Goal: Find specific page/section: Find specific page/section

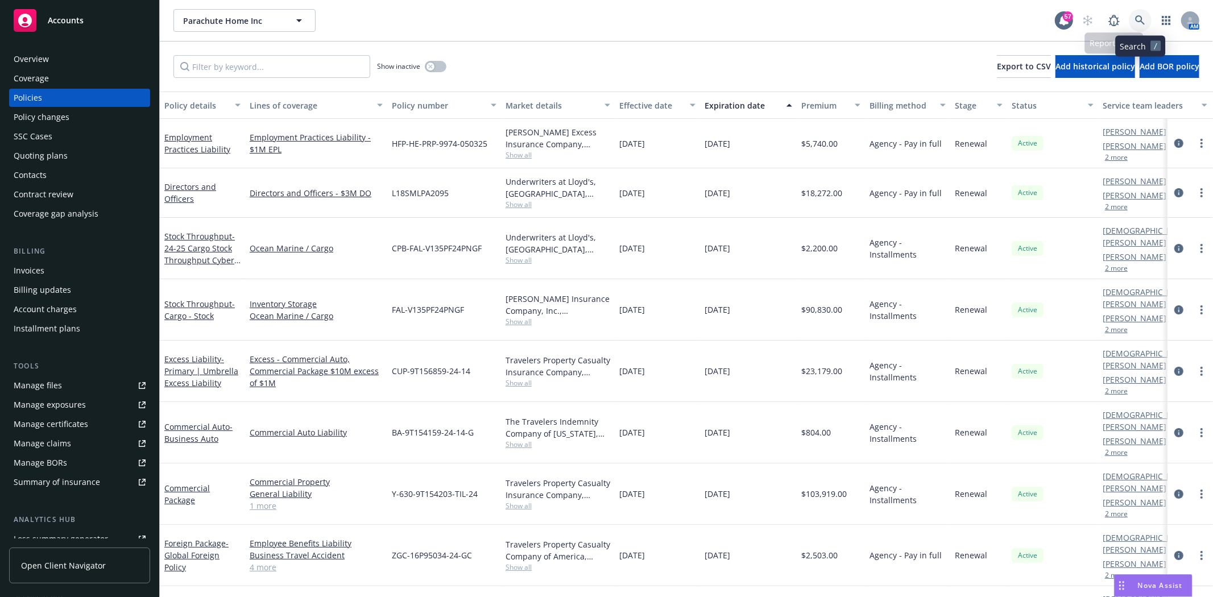
click at [1140, 19] on icon at bounding box center [1140, 20] width 10 height 10
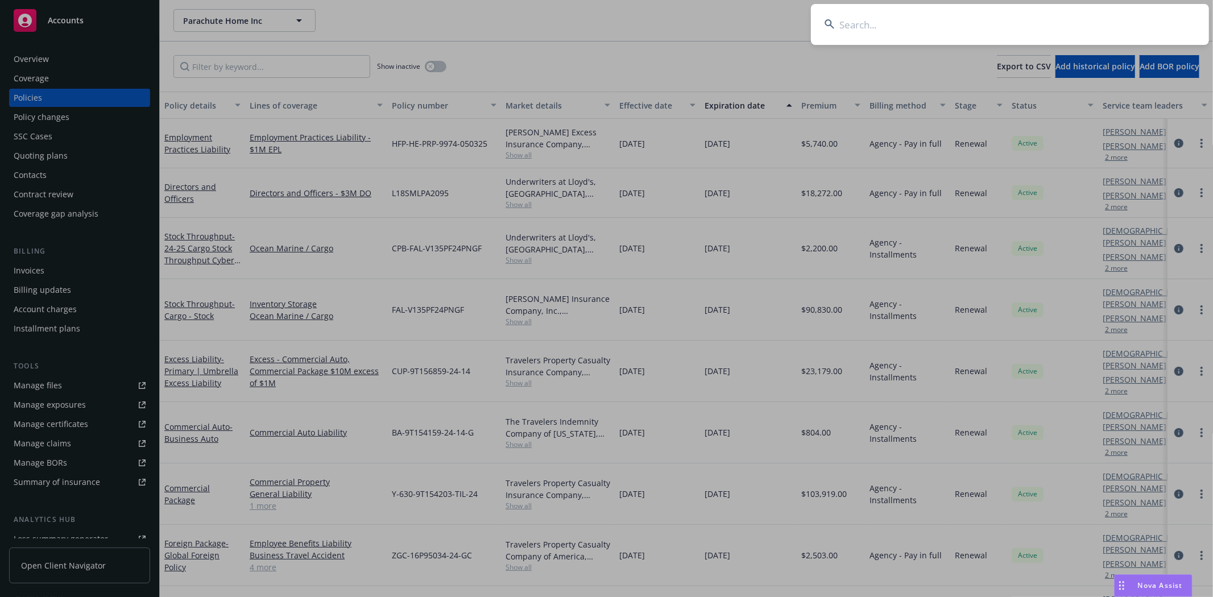
click at [889, 28] on input at bounding box center [1010, 24] width 398 height 41
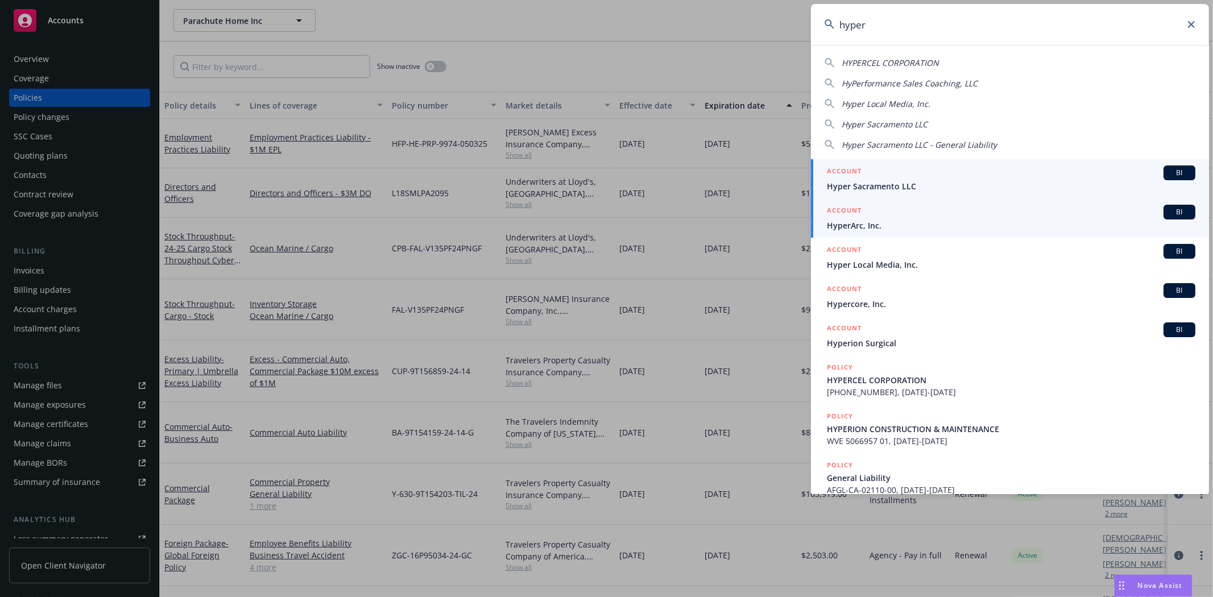
type input "hyper"
click at [870, 222] on span "HyperArc, Inc." at bounding box center [1011, 225] width 368 height 12
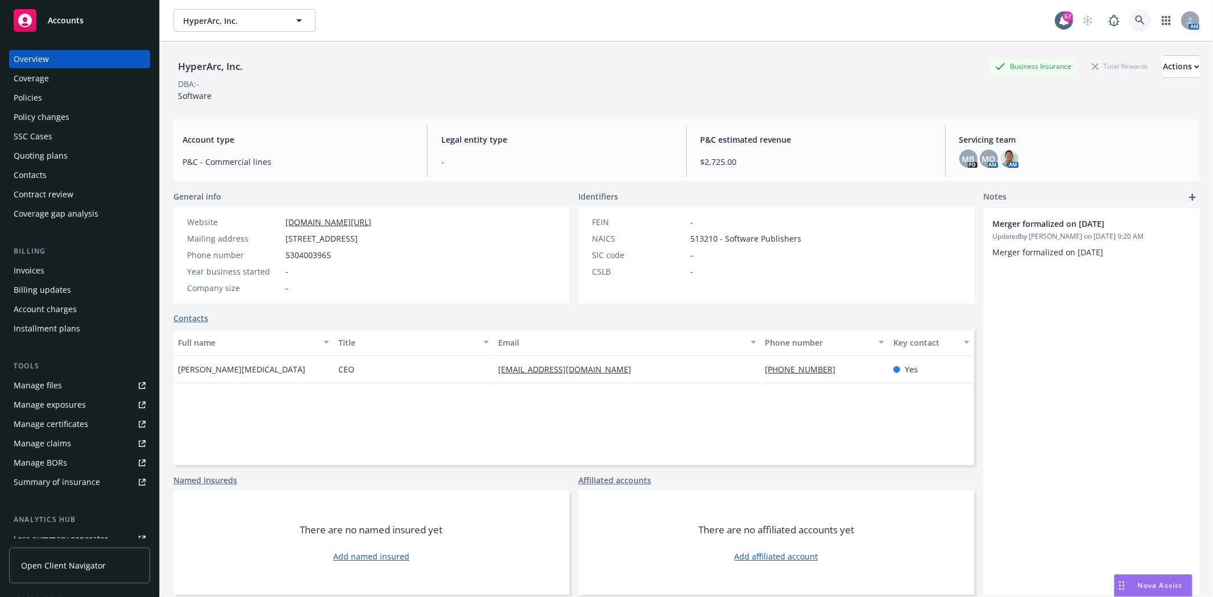
click at [1128, 23] on link at bounding box center [1139, 20] width 23 height 23
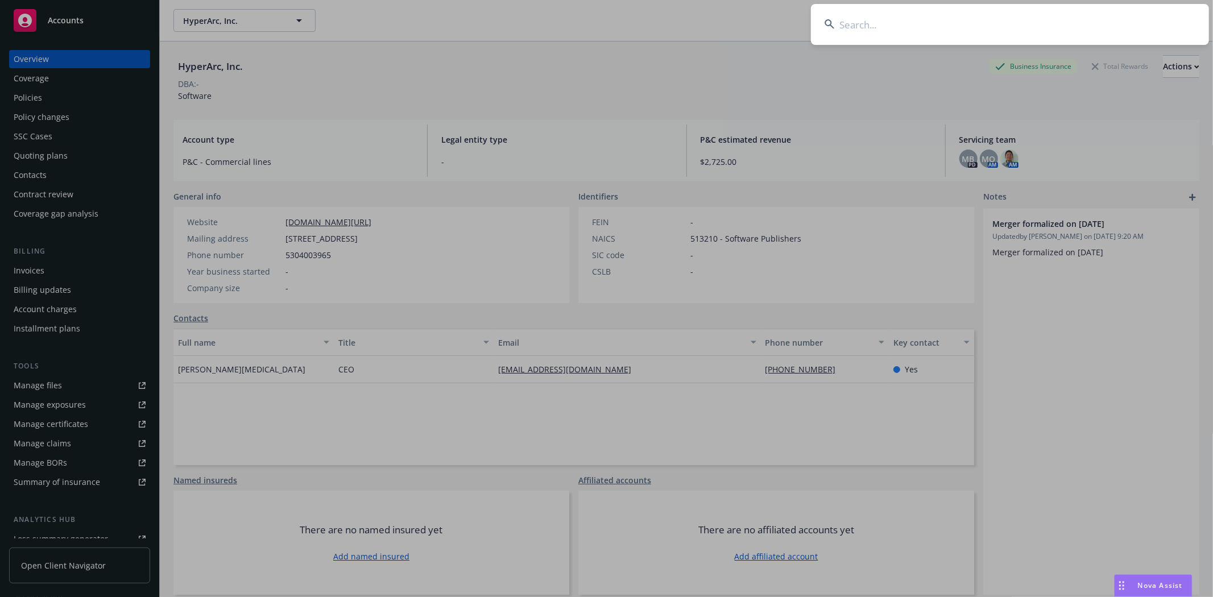
click at [882, 39] on input at bounding box center [1010, 24] width 398 height 41
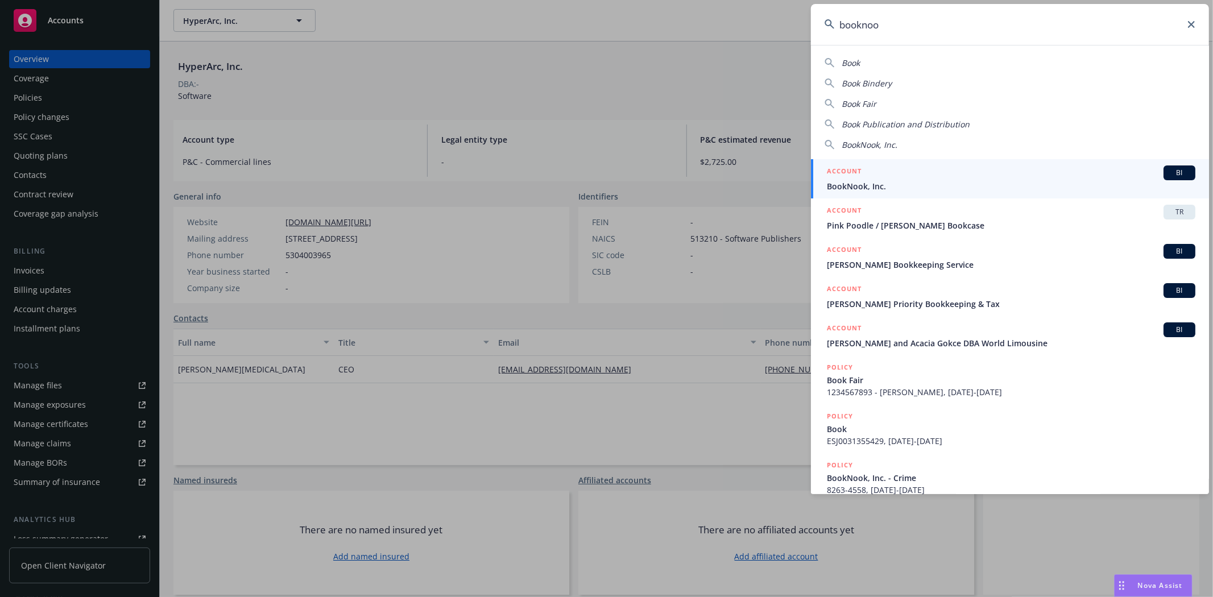
type input "booknook"
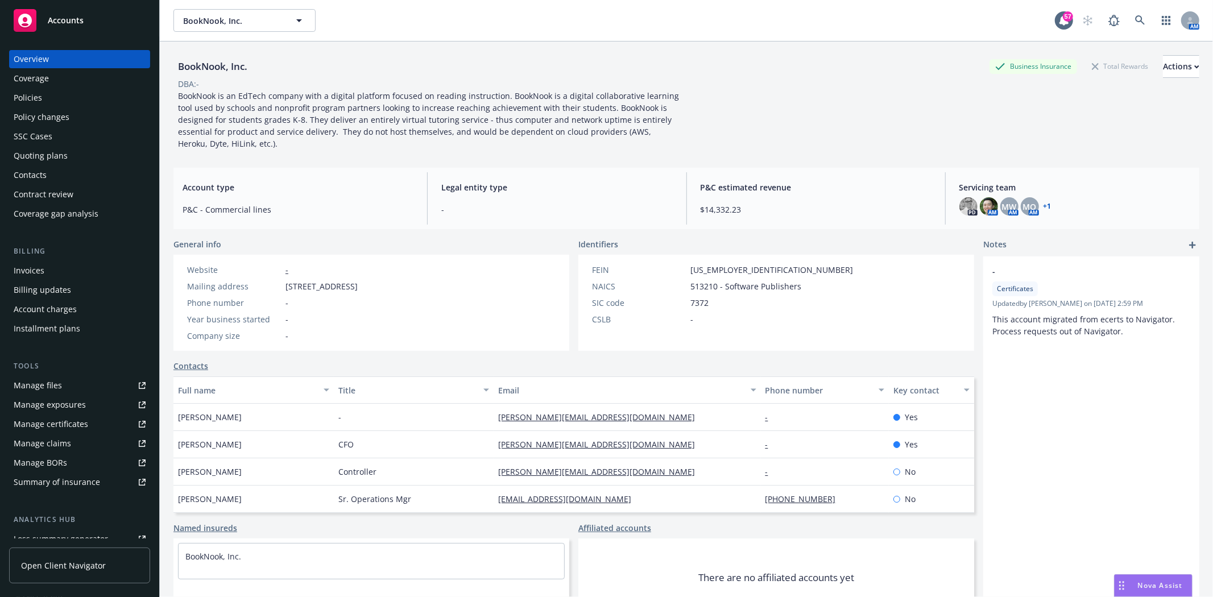
click at [50, 105] on div "Policies" at bounding box center [80, 98] width 132 height 18
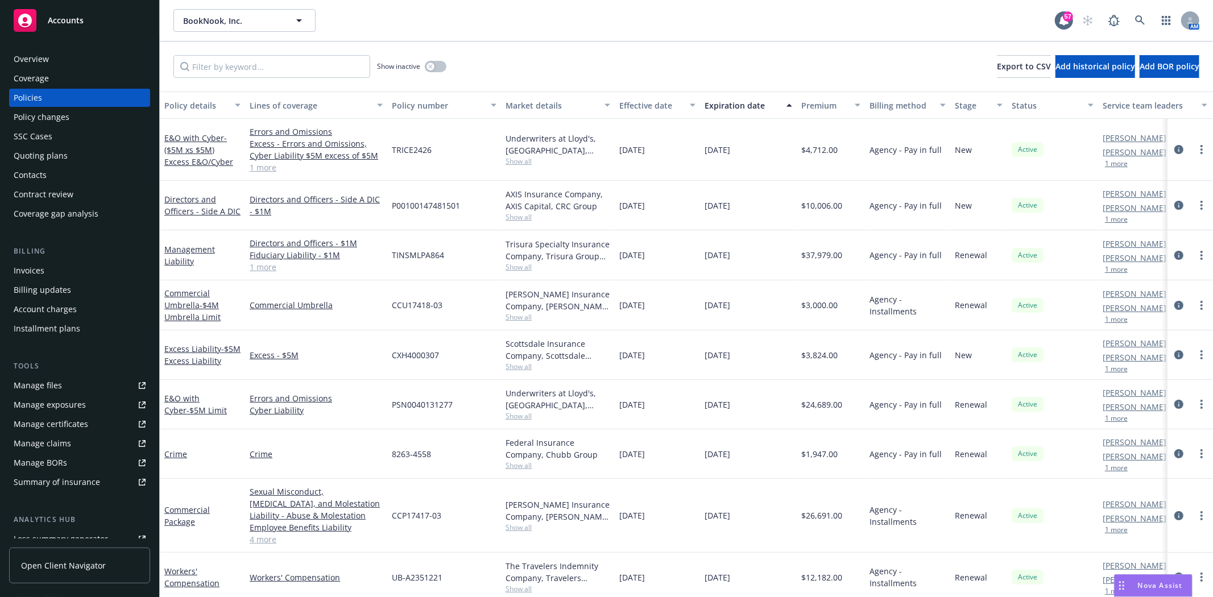
click at [1157, 586] on span "Nova Assist" at bounding box center [1159, 585] width 45 height 10
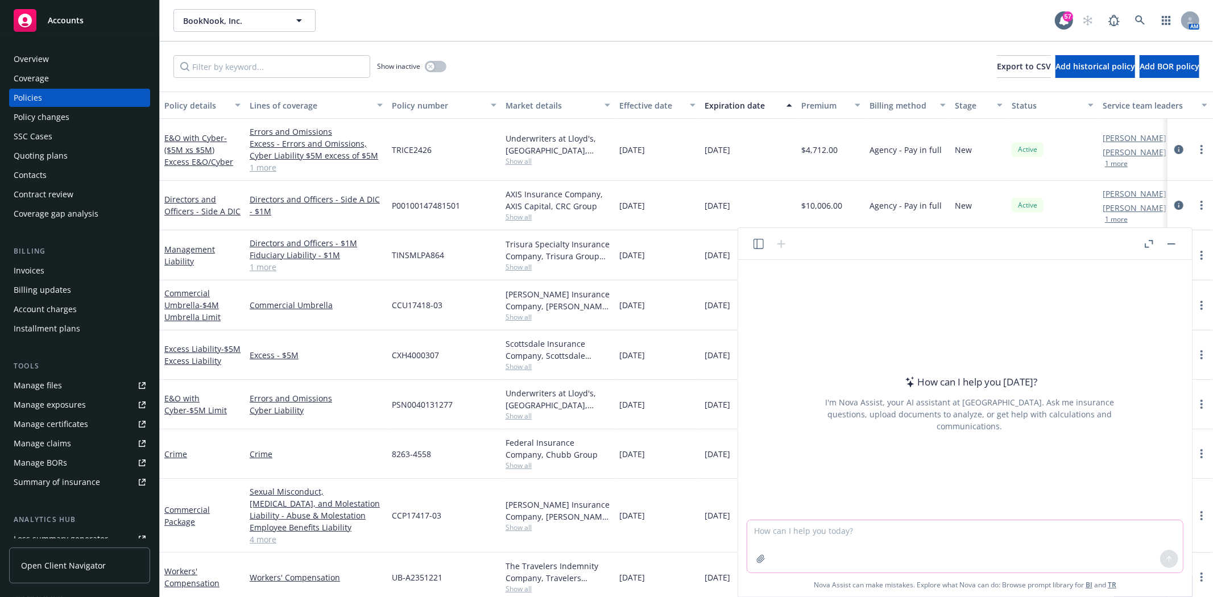
click at [841, 534] on textarea at bounding box center [964, 546] width 435 height 52
type textarea "v"
paste textarea "7. Lor ipsumd sita conse adi elitseddo ei temporincidid ut laboreetd magn aliqu…"
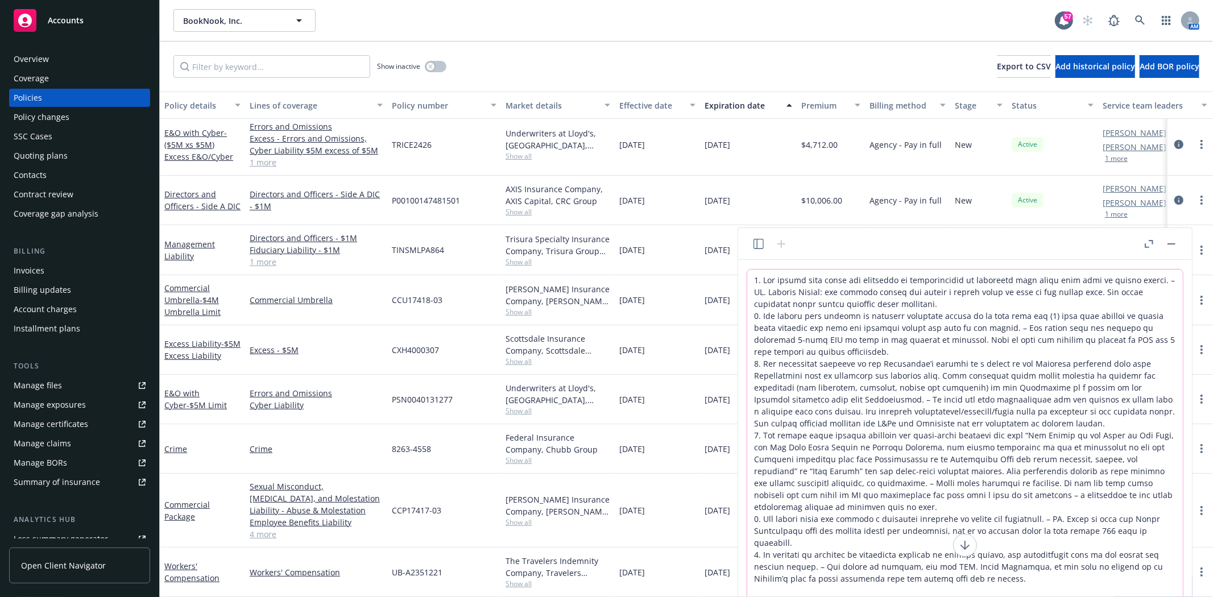
scroll to position [15, 0]
drag, startPoint x: 774, startPoint y: 575, endPoint x: 689, endPoint y: 574, distance: 85.3
click at [689, 574] on body "Accounts Overview Coverage Policies Policy changes SSC Cases Quoting plans Cont…" at bounding box center [606, 298] width 1213 height 597
click at [1122, 563] on textarea at bounding box center [964, 444] width 435 height 351
drag, startPoint x: 882, startPoint y: 580, endPoint x: 973, endPoint y: 562, distance: 92.2
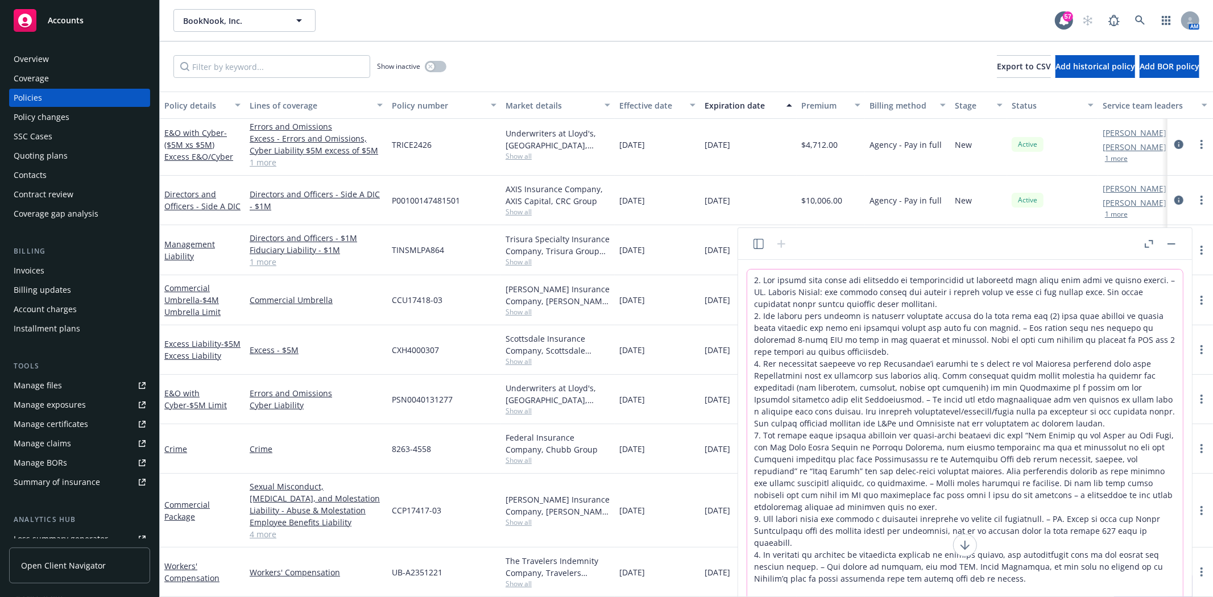
click at [884, 580] on textarea at bounding box center [964, 444] width 435 height 351
type textarea "7. Lor ipsumd sita conse adi elitseddo ei temporincidid ut laboreetd magn aliqu…"
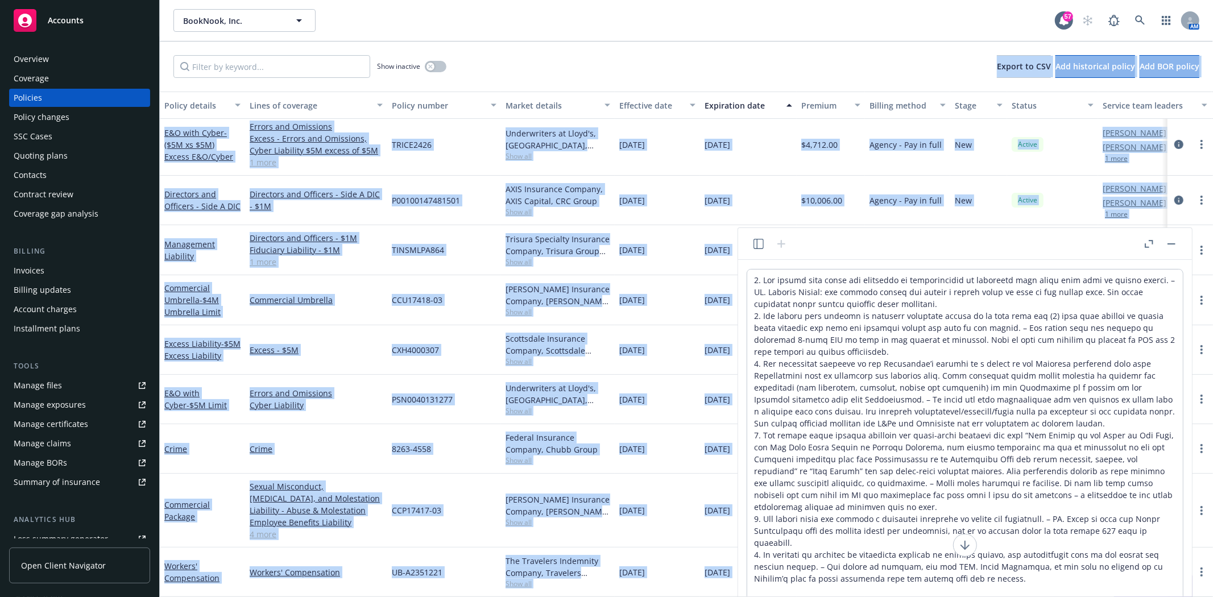
scroll to position [0, 0]
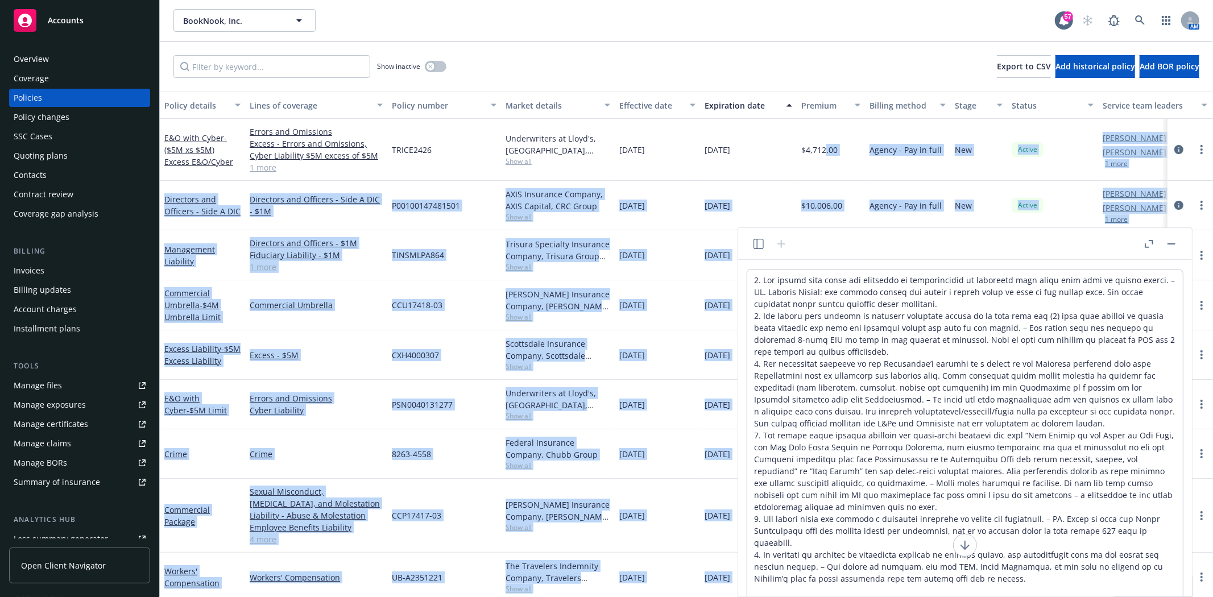
drag, startPoint x: 945, startPoint y: 242, endPoint x: 873, endPoint y: 207, distance: 80.6
click at [831, 175] on body "Accounts Overview Coverage Policies Policy changes SSC Cases Quoting plans Cont…" at bounding box center [606, 298] width 1213 height 597
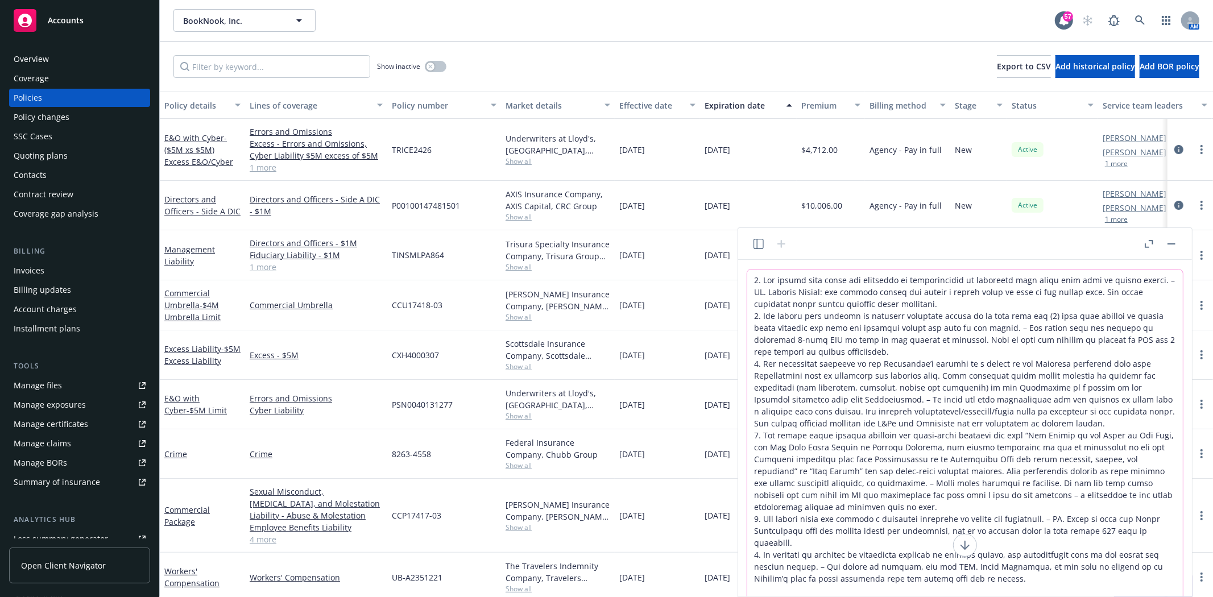
drag, startPoint x: 938, startPoint y: 291, endPoint x: 1111, endPoint y: 338, distance: 179.5
click at [938, 292] on textarea at bounding box center [964, 444] width 435 height 351
click at [1173, 247] on button "button" at bounding box center [1171, 244] width 14 height 14
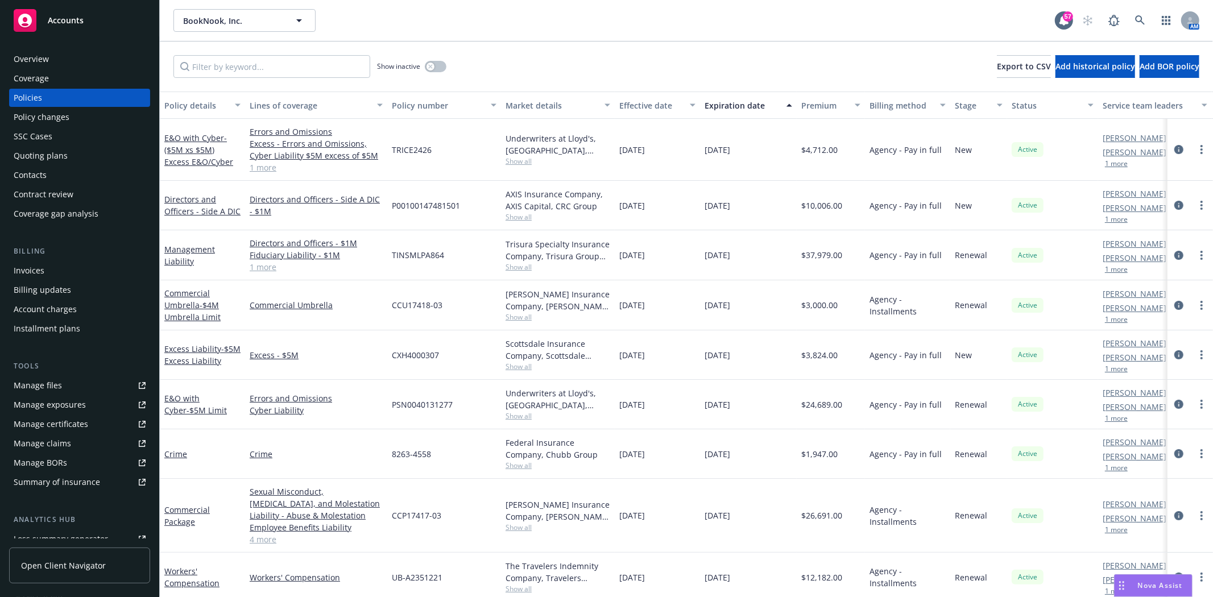
click at [1149, 578] on div "Nova Assist" at bounding box center [1152, 586] width 77 height 22
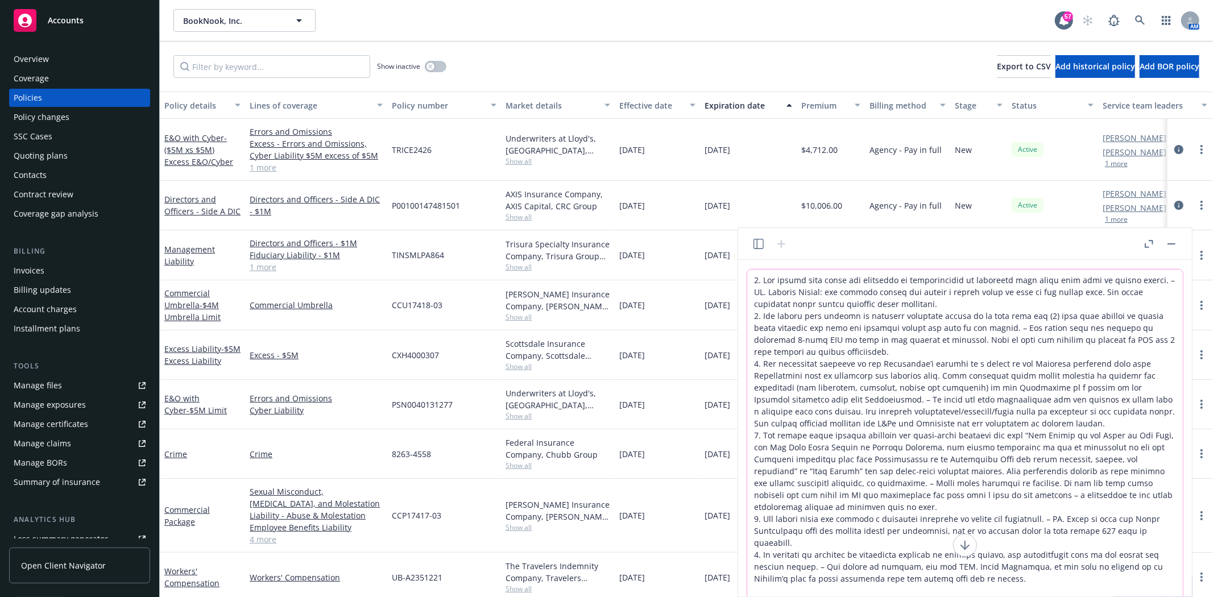
click at [929, 567] on textarea at bounding box center [964, 444] width 435 height 351
click at [969, 550] on icon at bounding box center [965, 545] width 14 height 14
click at [952, 561] on textarea at bounding box center [964, 444] width 435 height 351
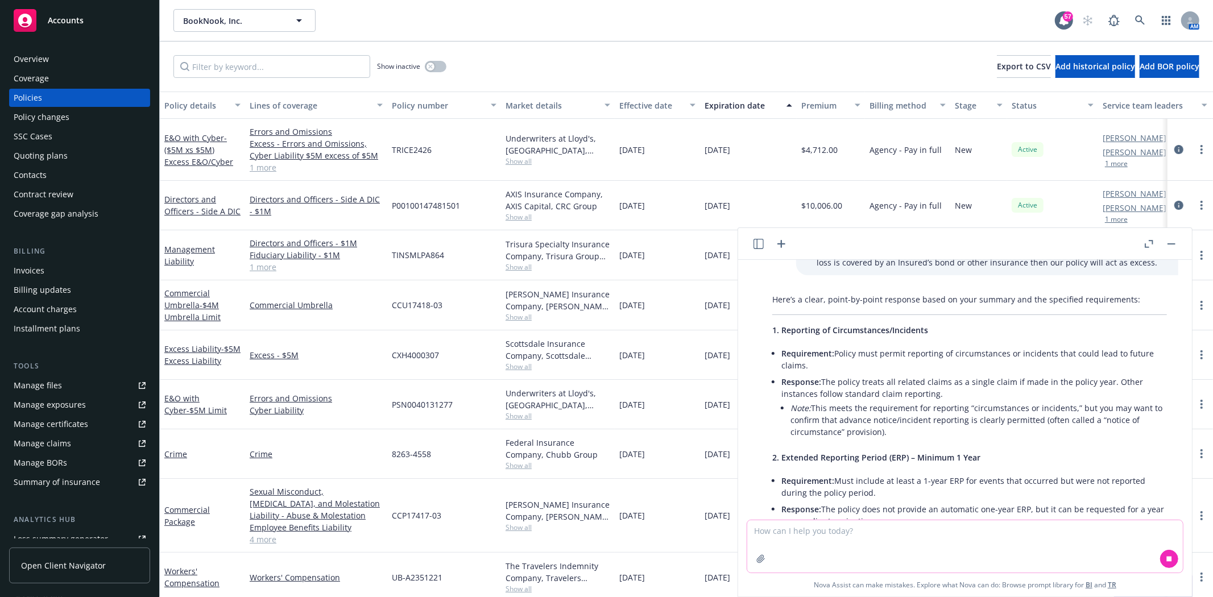
scroll to position [427, 0]
